Goal: Transaction & Acquisition: Purchase product/service

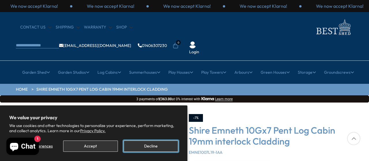
click at [168, 143] on button "Decline" at bounding box center [151, 146] width 55 height 11
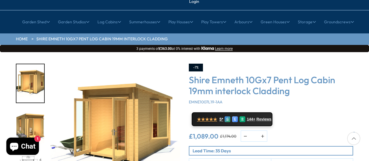
scroll to position [60, 0]
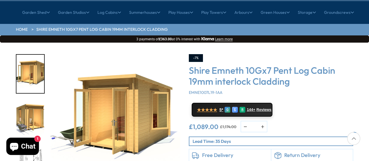
click at [28, 100] on img "2 / 12" at bounding box center [30, 119] width 28 height 38
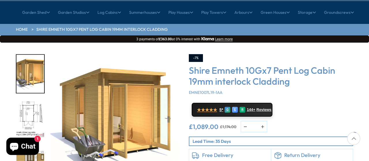
click at [25, 65] on img "2 / 12" at bounding box center [30, 74] width 28 height 38
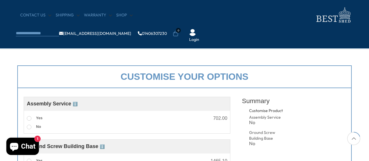
scroll to position [90, 0]
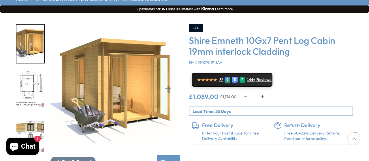
click at [39, 70] on img "3 / 12" at bounding box center [30, 89] width 28 height 38
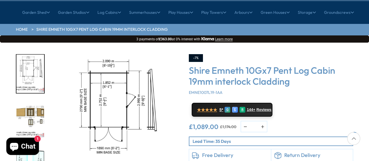
scroll to position [0, 0]
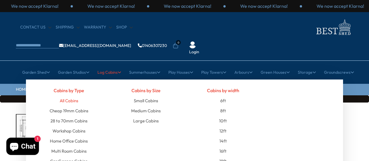
click at [72, 96] on link "All Cabins" at bounding box center [69, 101] width 18 height 10
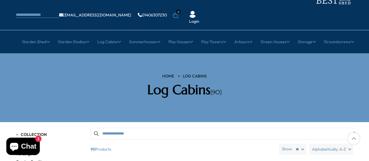
scroll to position [30, 0]
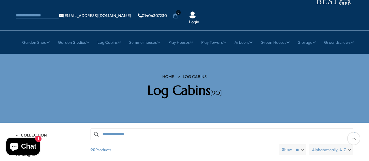
click at [320, 144] on span "Alphabetically, A-Z" at bounding box center [329, 149] width 34 height 11
click at [321, 160] on span "Price, low to high" at bounding box center [321, 164] width 63 height 9
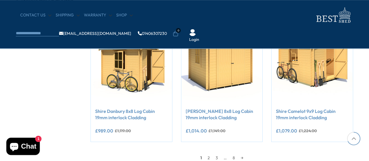
scroll to position [510, 0]
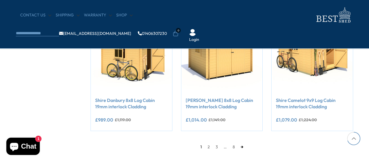
click at [245, 147] on link "→" at bounding box center [242, 147] width 8 height 9
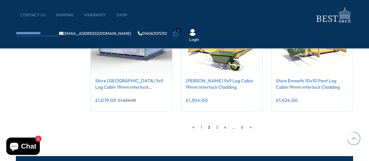
scroll to position [500, 0]
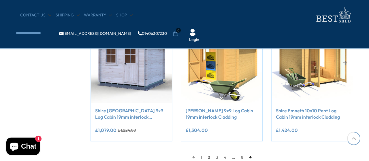
click at [251, 157] on link "→" at bounding box center [250, 157] width 8 height 9
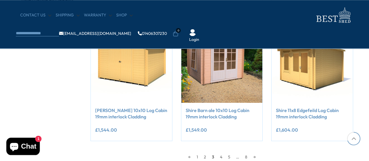
scroll to position [590, 0]
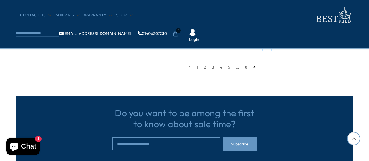
click at [255, 67] on link "→" at bounding box center [254, 67] width 8 height 9
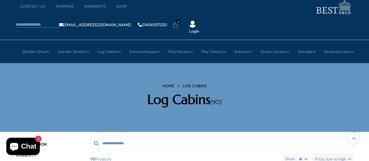
scroll to position [20, 0]
